Goal: Task Accomplishment & Management: Complete application form

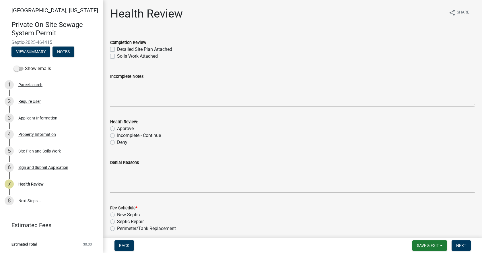
click at [117, 48] on label "Detailed Site Plan Attached" at bounding box center [144, 49] width 55 height 7
click at [117, 48] on input "Detailed Site Plan Attached" at bounding box center [119, 48] width 4 height 4
checkbox input "true"
click at [117, 56] on label "Soils Work Attached" at bounding box center [137, 56] width 41 height 7
click at [117, 56] on input "Soils Work Attached" at bounding box center [119, 55] width 4 height 4
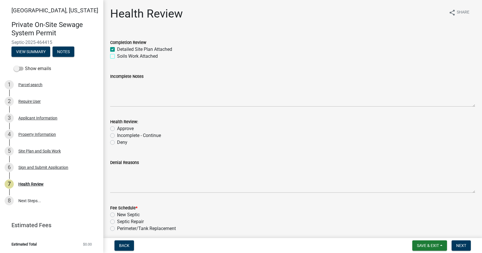
checkbox input "true"
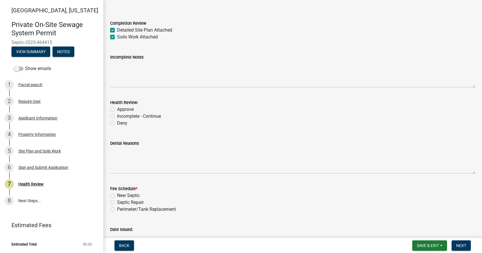
scroll to position [29, 0]
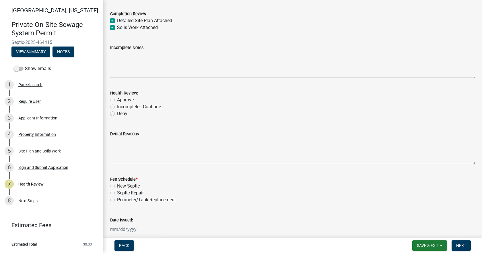
click at [117, 100] on label "Approve" at bounding box center [125, 99] width 17 height 7
click at [117, 100] on input "Approve" at bounding box center [119, 98] width 4 height 4
radio input "true"
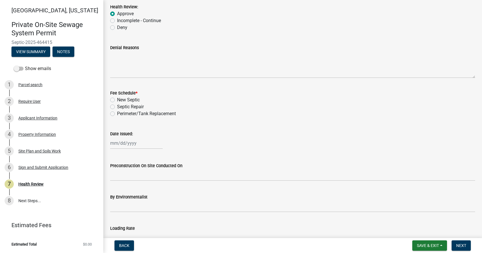
click at [117, 98] on label "New Septic" at bounding box center [128, 99] width 23 height 7
click at [117, 98] on input "New Septic" at bounding box center [119, 98] width 4 height 4
radio input "true"
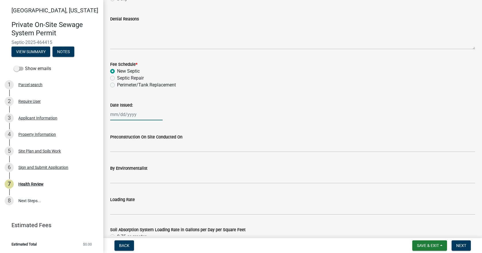
click at [119, 118] on div at bounding box center [136, 114] width 53 height 12
select select "8"
select select "2025"
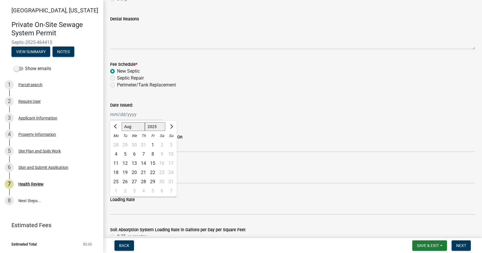
click at [244, 95] on div "Date Issued: [PERSON_NAME] Apr May Jun [DATE] Aug Sep Oct Nov [DATE] 1526 1527 …" at bounding box center [292, 107] width 365 height 27
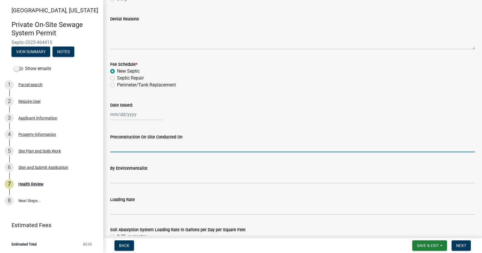
click at [214, 143] on input "Preconstruction On Site Conducted On" at bounding box center [292, 146] width 365 height 12
click at [140, 115] on div at bounding box center [136, 114] width 53 height 12
select select "8"
select select "2025"
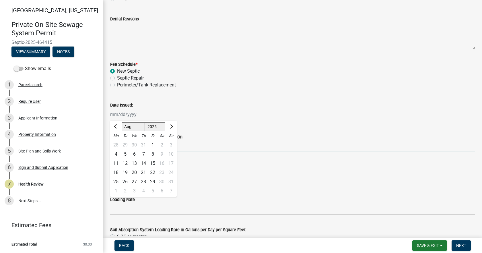
drag, startPoint x: 200, startPoint y: 147, endPoint x: 157, endPoint y: 137, distance: 44.5
click at [200, 147] on input "Preconstruction On Site Conducted On" at bounding box center [292, 146] width 365 height 12
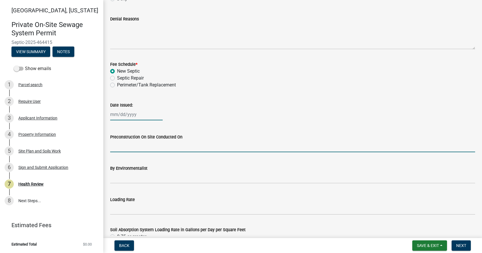
click at [124, 114] on div at bounding box center [136, 114] width 53 height 12
select select "8"
select select "2025"
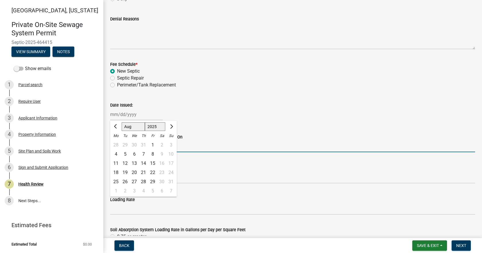
click at [195, 149] on input "Preconstruction On Site Conducted On" at bounding box center [292, 146] width 365 height 12
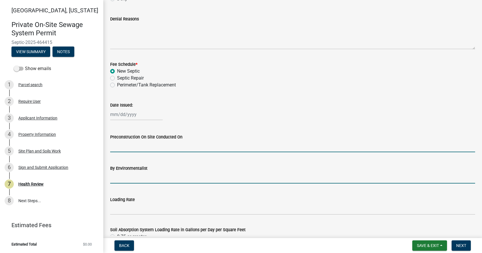
click at [192, 180] on input "By Environmentalist" at bounding box center [292, 178] width 365 height 12
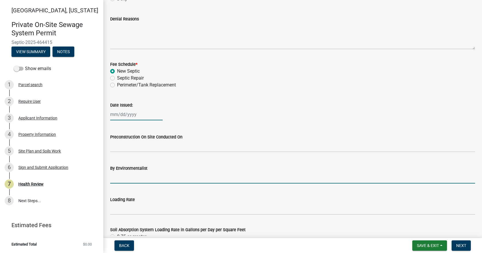
click at [126, 116] on div at bounding box center [136, 114] width 53 height 12
select select "8"
select select "2025"
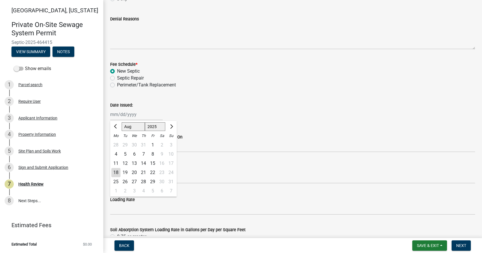
click at [116, 174] on div "18" at bounding box center [115, 172] width 9 height 9
type input "[DATE]"
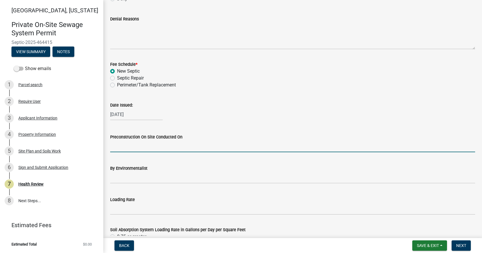
click at [203, 144] on input "Preconstruction On Site Conducted On" at bounding box center [292, 146] width 365 height 12
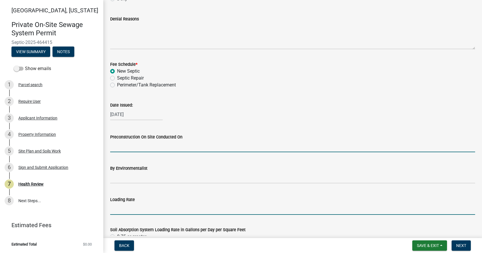
click at [125, 206] on input "Loading Rate" at bounding box center [292, 209] width 365 height 12
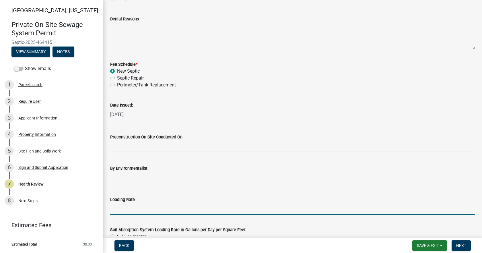
type input ".3"
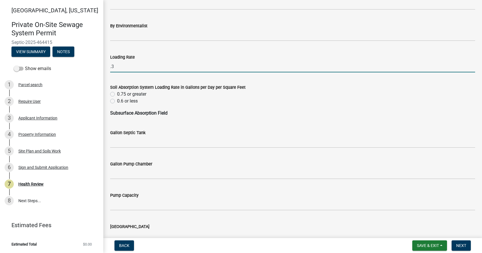
scroll to position [287, 0]
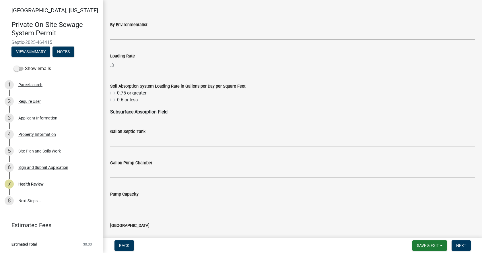
click at [117, 100] on label "0.6 or less" at bounding box center [127, 99] width 21 height 7
click at [117, 100] on input "0.6 or less" at bounding box center [119, 98] width 4 height 4
radio input "true"
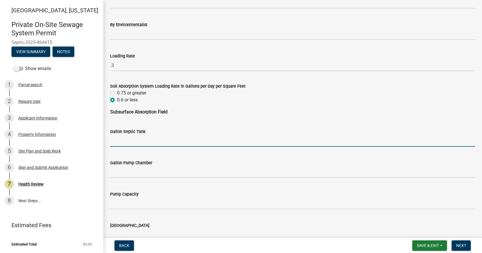
click at [134, 137] on input "Gallon Septic Tank" at bounding box center [292, 141] width 365 height 12
type input "1250"
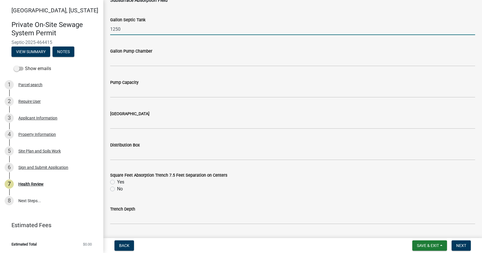
scroll to position [402, 0]
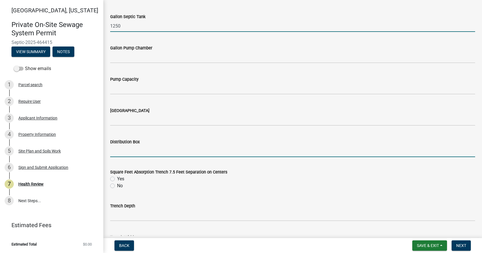
click at [150, 156] on input "Distribution Box" at bounding box center [292, 151] width 365 height 12
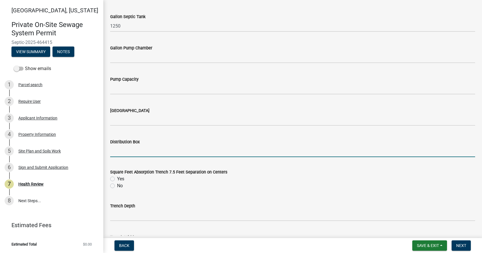
type input "Yes"
click at [117, 186] on label "No" at bounding box center [120, 185] width 6 height 7
click at [117, 186] on input "No" at bounding box center [119, 184] width 4 height 4
radio input "true"
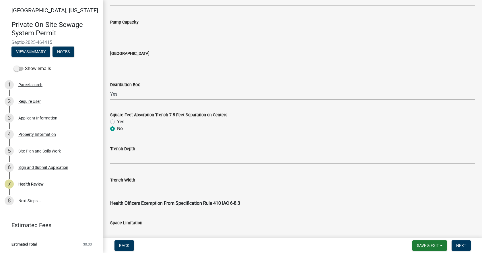
scroll to position [459, 0]
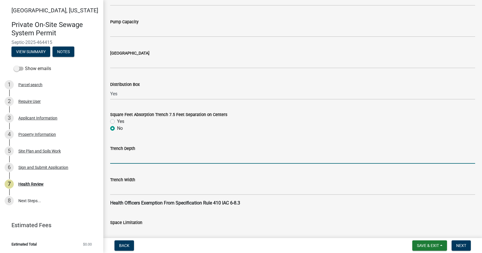
click at [136, 155] on input "Trench Depth" at bounding box center [292, 158] width 365 height 12
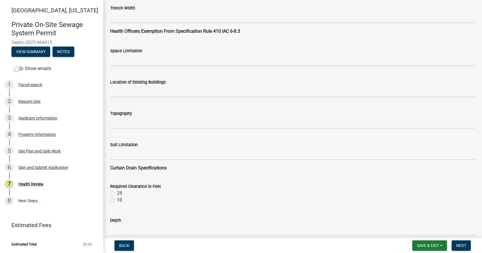
scroll to position [631, 0]
type input "14""
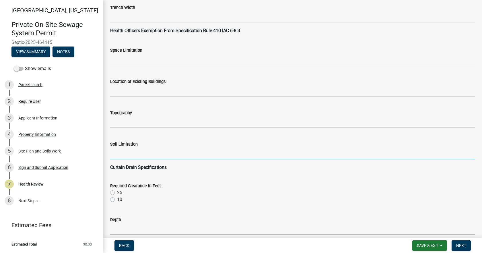
click at [133, 154] on input "Soil Limitation" at bounding box center [292, 153] width 365 height 12
type input "Seasonal High Water Table"
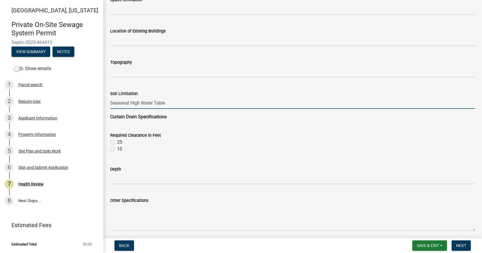
scroll to position [689, 0]
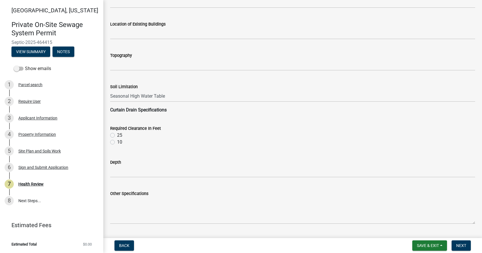
click at [117, 141] on label "10" at bounding box center [119, 142] width 5 height 7
click at [117, 141] on input "10" at bounding box center [119, 141] width 4 height 4
radio input "true"
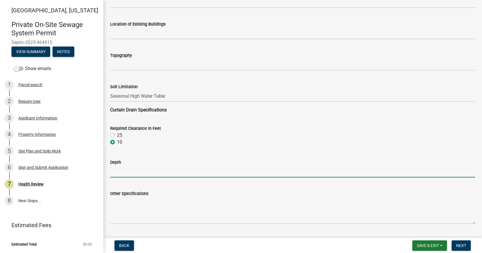
click at [131, 176] on input "Depth" at bounding box center [292, 172] width 365 height 12
type input "36" below the bottom of the bed."
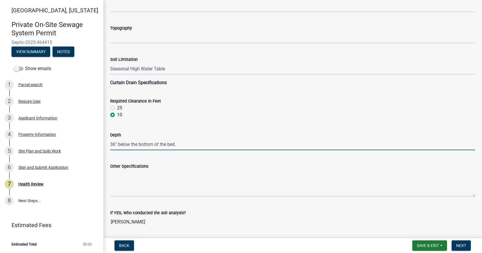
scroll to position [746, 0]
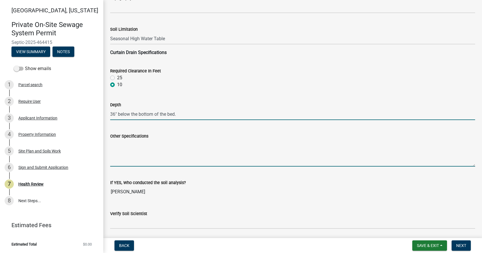
click at [126, 141] on textarea "Other Specifications" at bounding box center [292, 152] width 365 height 27
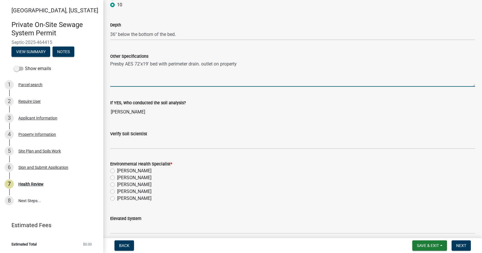
scroll to position [861, 0]
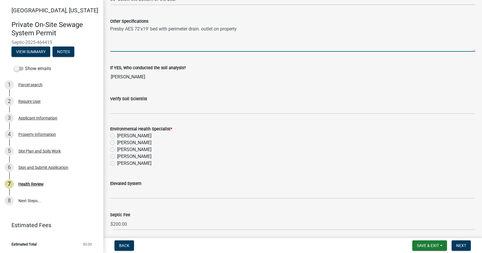
type textarea "Presby AES 72'x19' bed with perimeter drain. outlet on property"
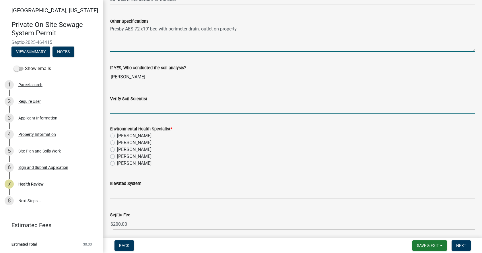
click at [140, 111] on input "Verify Soil Scientist" at bounding box center [292, 108] width 365 height 12
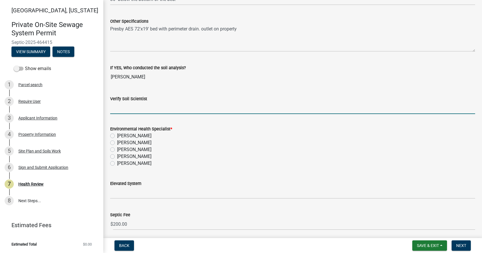
type input "Yes"
click at [117, 164] on label "[PERSON_NAME]" at bounding box center [134, 163] width 34 height 7
click at [117, 164] on input "[PERSON_NAME]" at bounding box center [119, 162] width 4 height 4
radio input "true"
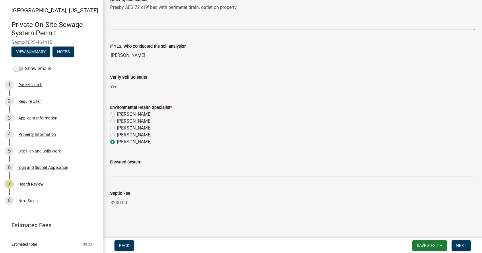
scroll to position [883, 0]
click at [460, 243] on span "Next" at bounding box center [461, 245] width 10 height 5
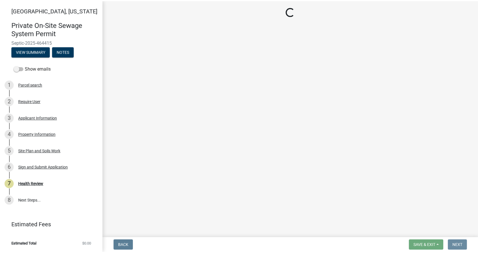
scroll to position [0, 0]
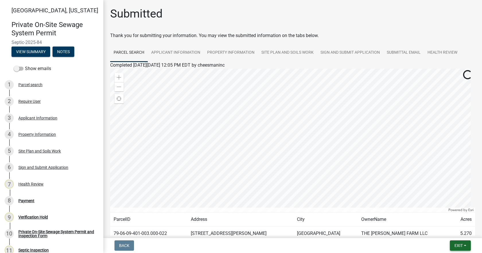
click at [467, 244] on button "Exit" at bounding box center [460, 245] width 21 height 10
click at [441, 230] on button "Save & Exit" at bounding box center [448, 231] width 46 height 14
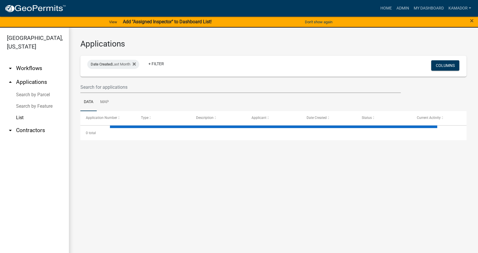
select select "3: 100"
